Goal: Navigation & Orientation: Find specific page/section

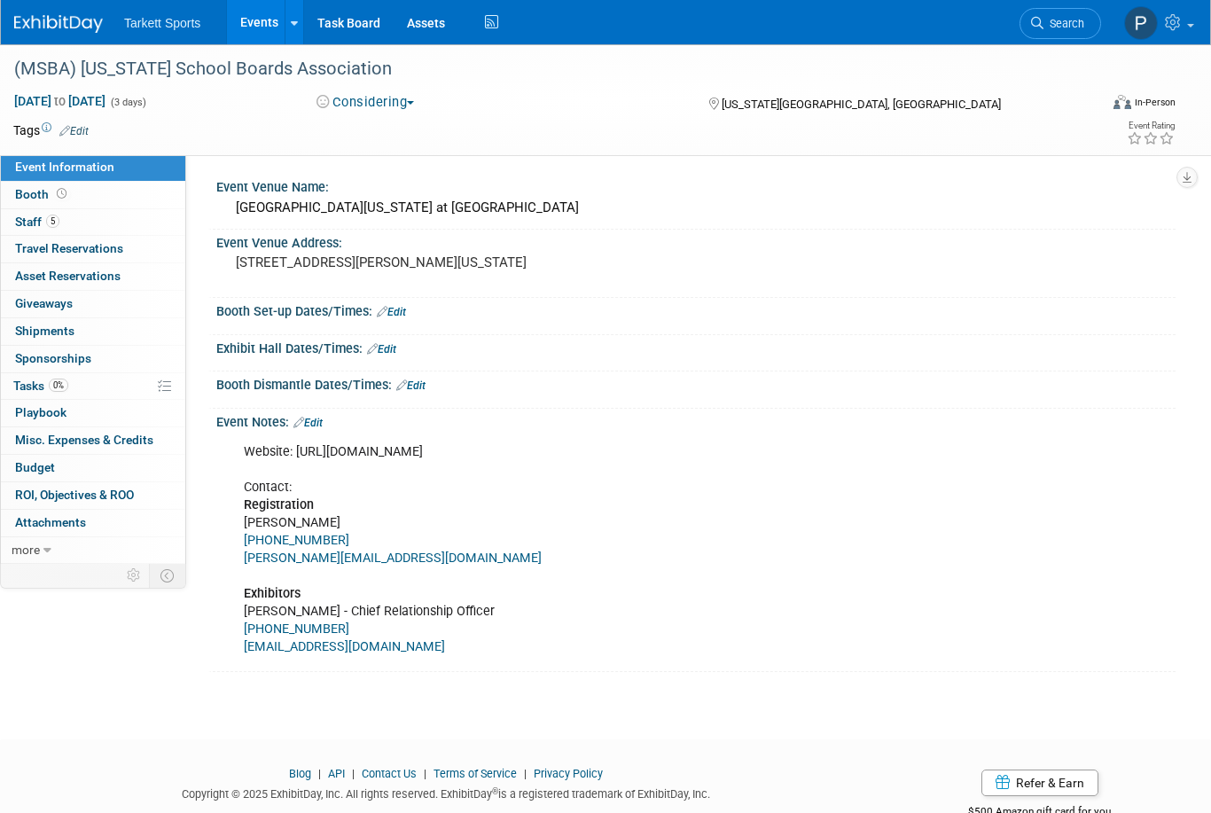
click at [37, 219] on span "Staff 5" at bounding box center [37, 222] width 44 height 14
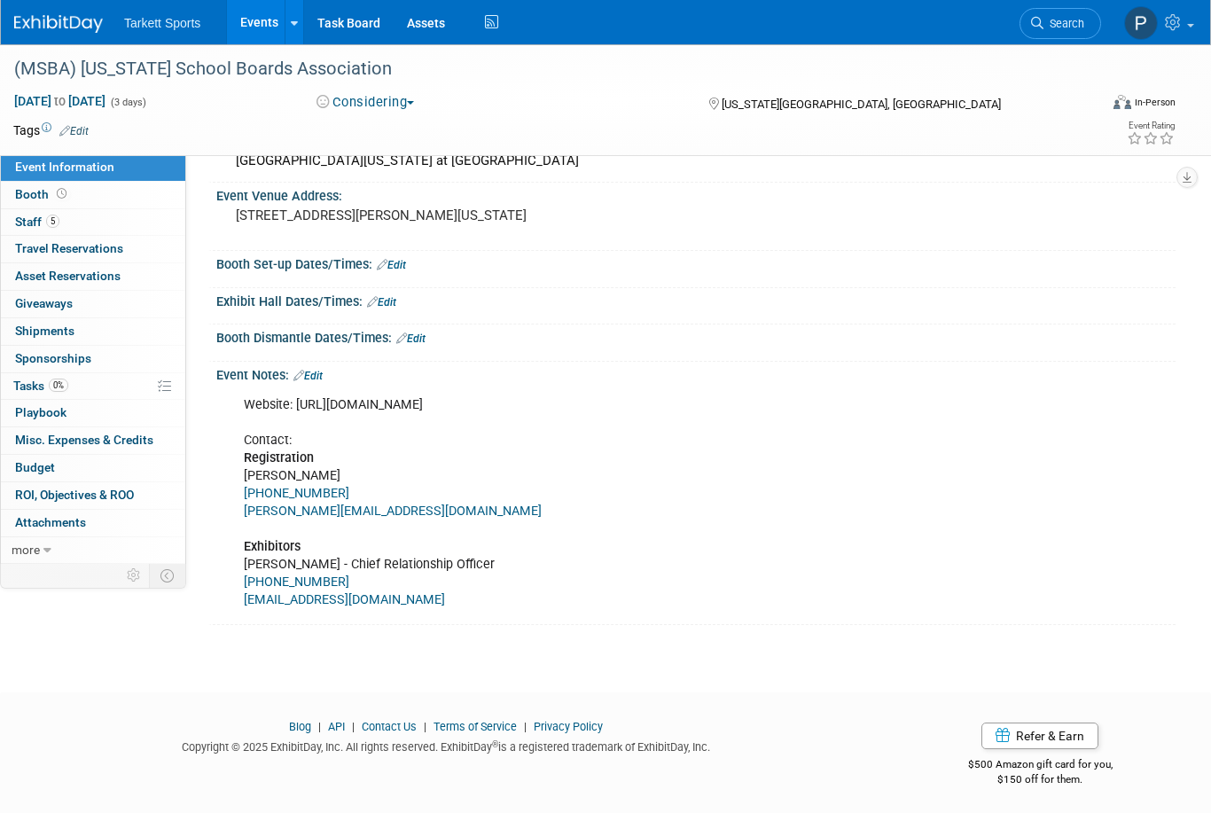
scroll to position [47, 0]
click at [79, 26] on img at bounding box center [58, 24] width 89 height 18
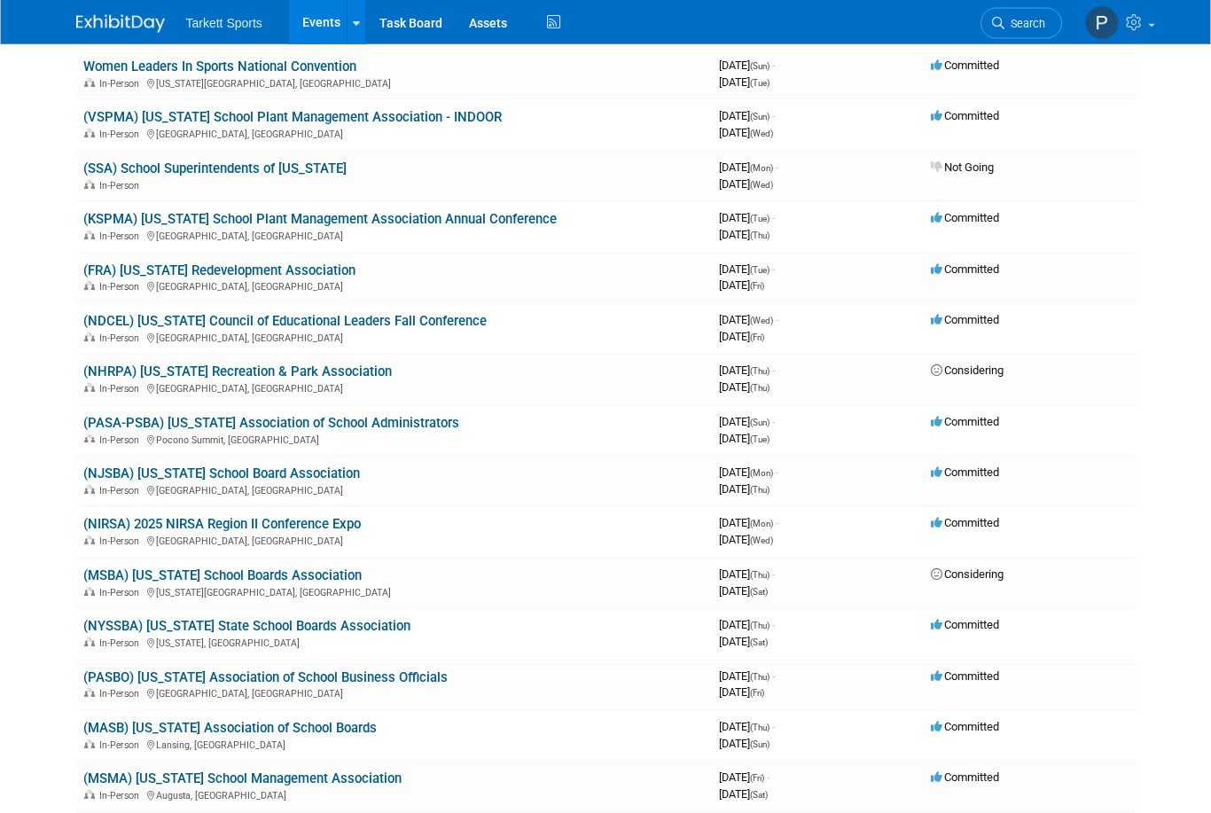
scroll to position [449, 0]
click at [309, 567] on link "(MSBA) [US_STATE] School Boards Association" at bounding box center [222, 575] width 278 height 16
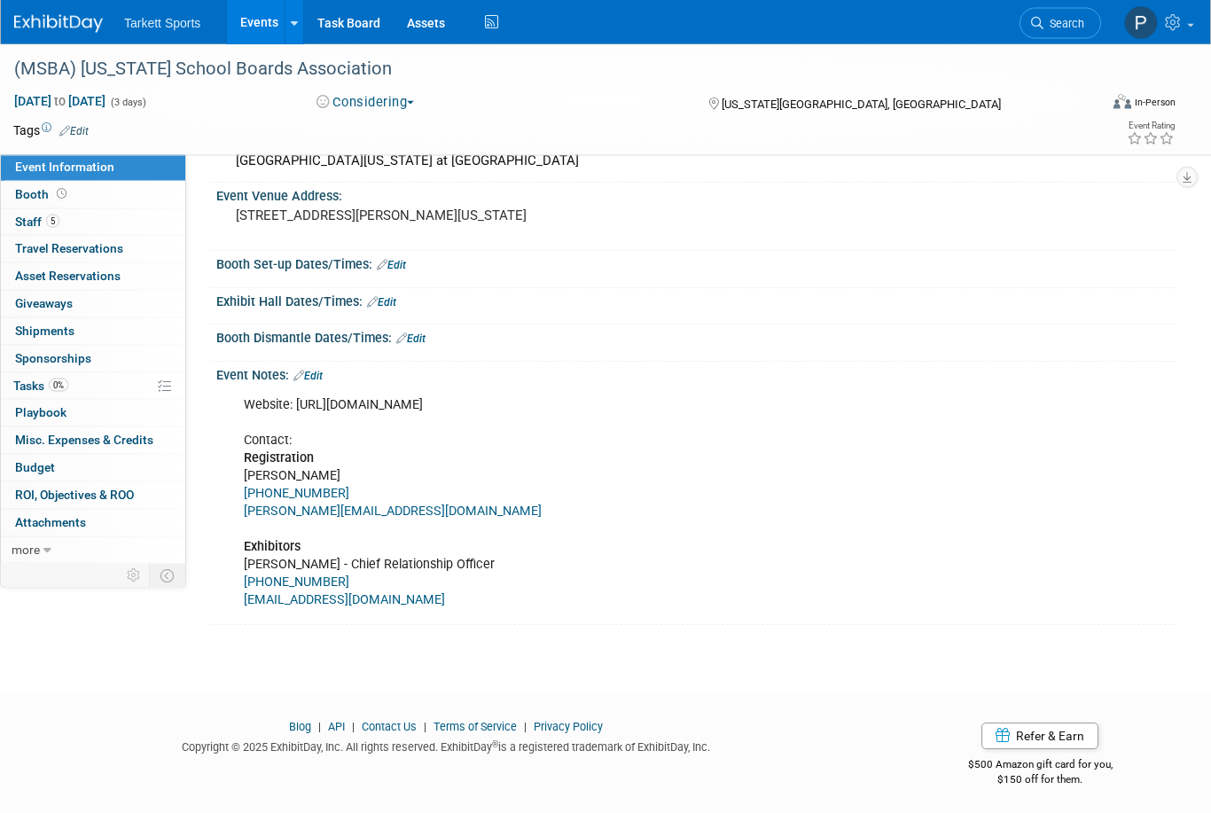
scroll to position [47, 0]
